Goal: Information Seeking & Learning: Learn about a topic

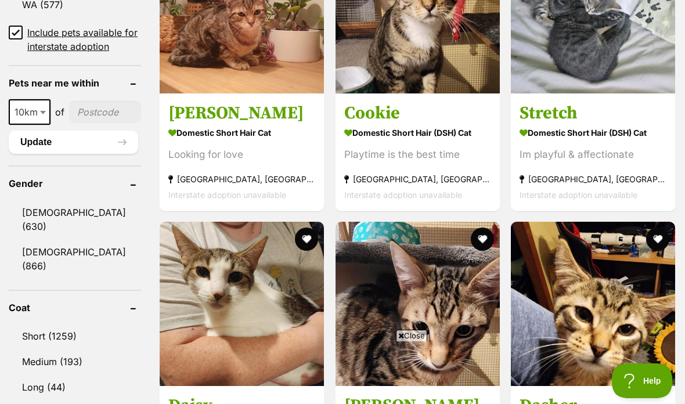
click at [609, 162] on section "Domestic Short Hair (DSH) Cat Im playful & affectionate Chintin, VIC Interstate…" at bounding box center [593, 163] width 147 height 78
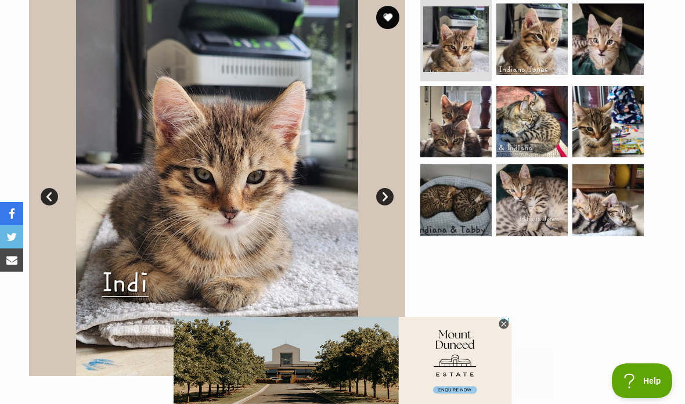
scroll to position [243, 0]
